Goal: Task Accomplishment & Management: Manage account settings

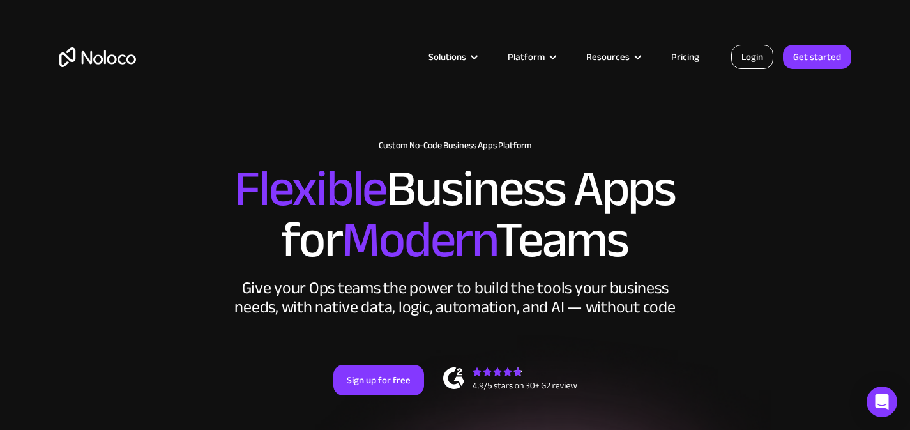
click at [751, 61] on link "Login" at bounding box center [752, 57] width 42 height 24
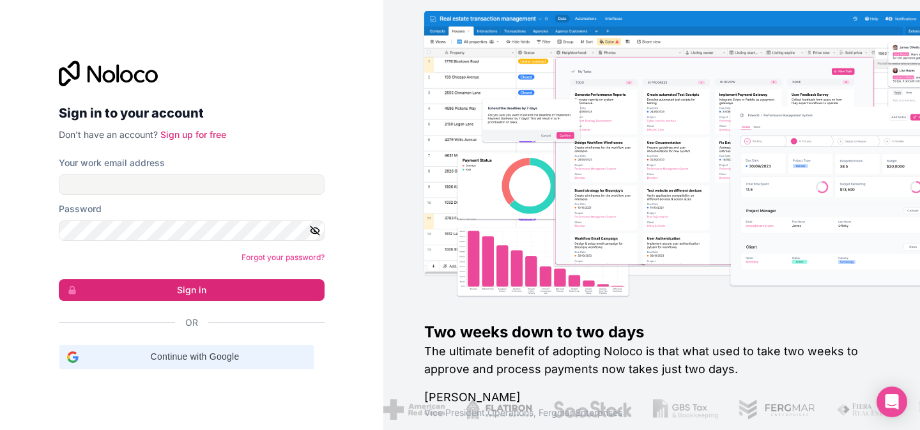
click at [211, 350] on span "Continue with Google" at bounding box center [195, 356] width 222 height 13
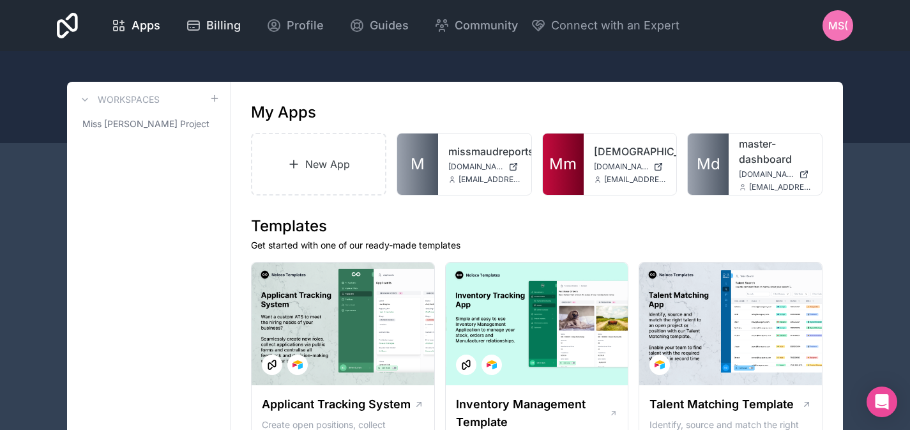
click at [215, 25] on span "Billing" at bounding box center [223, 26] width 34 height 18
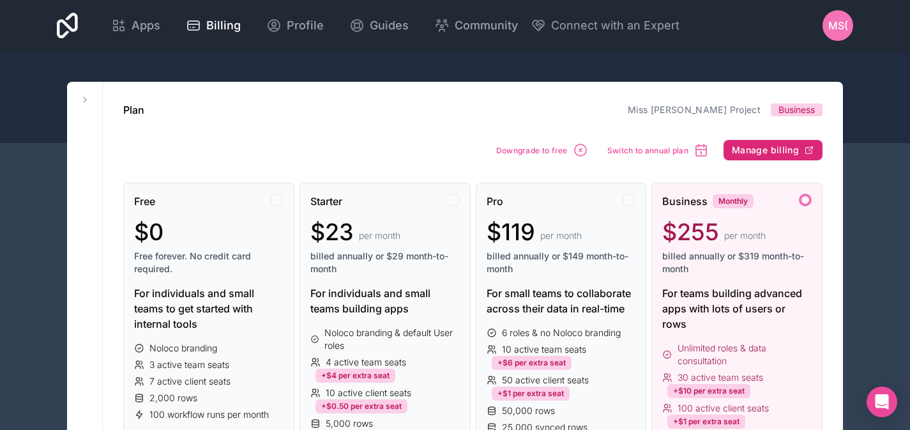
click at [731, 153] on button "Manage billing" at bounding box center [773, 150] width 99 height 20
